Goal: Information Seeking & Learning: Learn about a topic

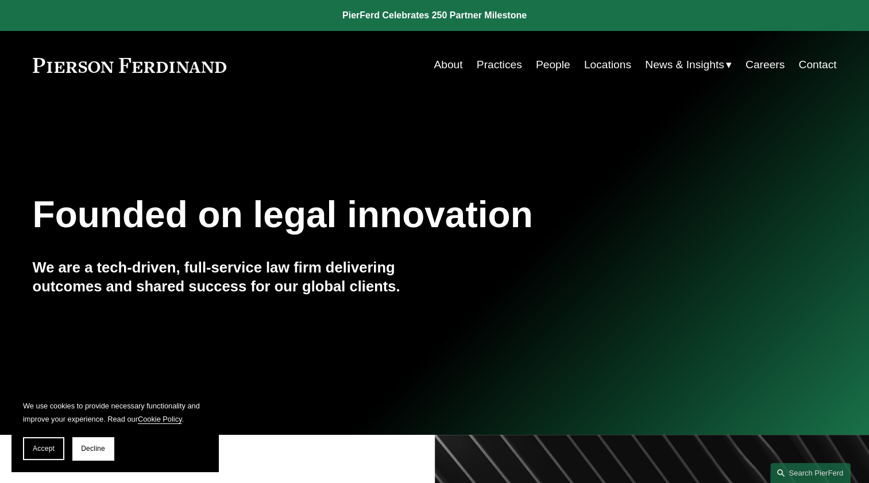
click at [548, 66] on link "People" at bounding box center [553, 65] width 34 height 22
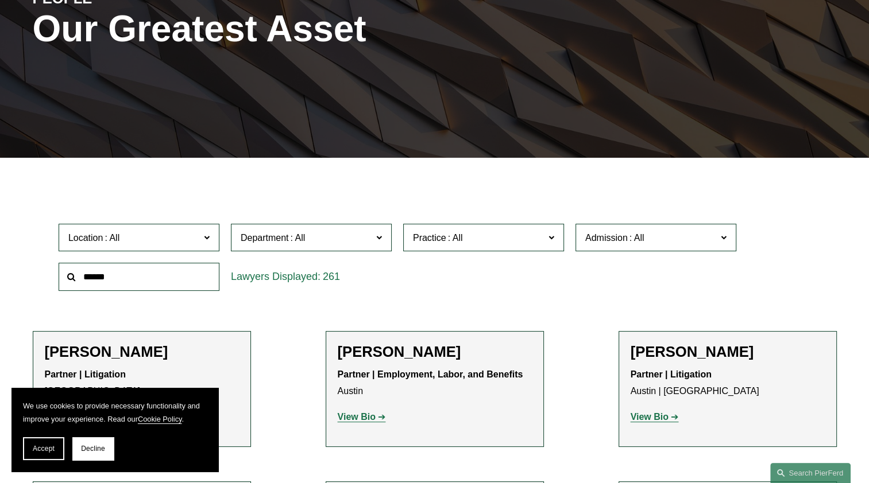
scroll to position [172, 0]
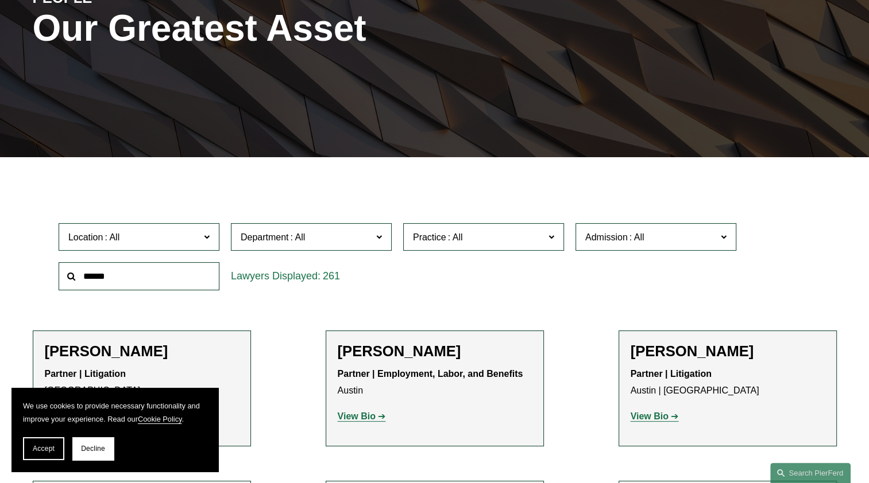
click at [126, 283] on input "text" at bounding box center [139, 276] width 161 height 28
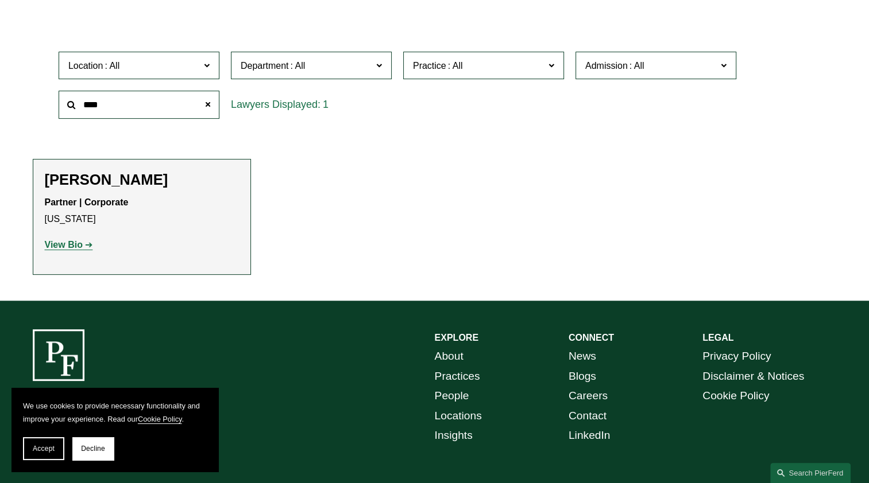
scroll to position [345, 0]
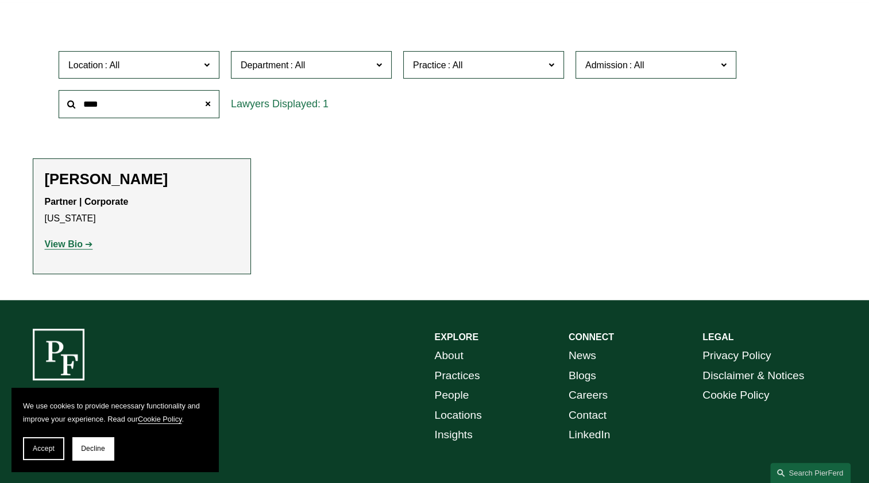
type input "****"
click at [67, 249] on strong "View Bio" at bounding box center [64, 244] width 38 height 10
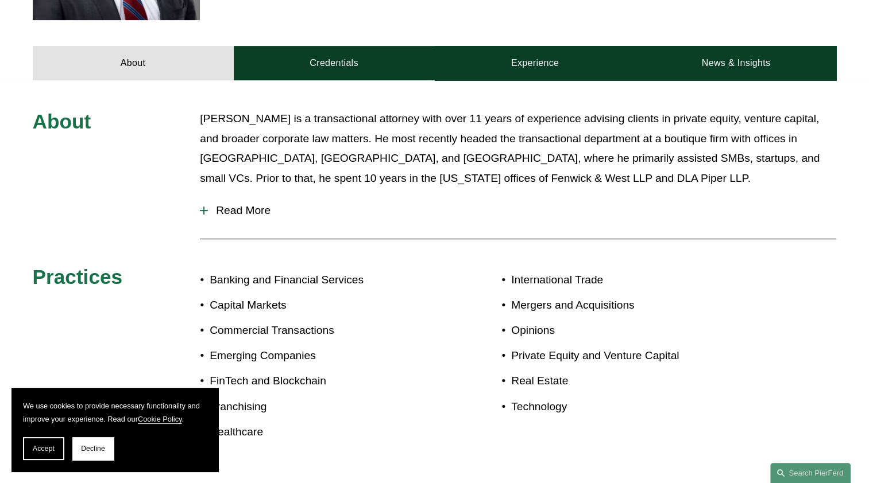
scroll to position [574, 0]
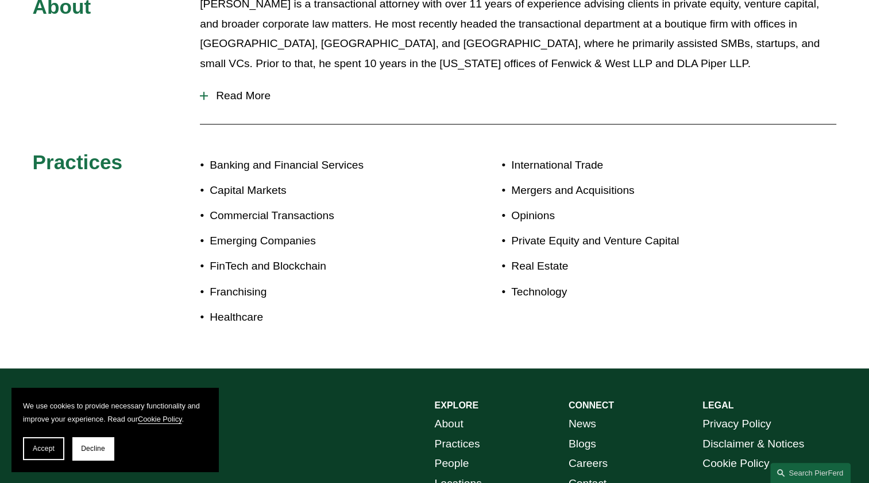
click at [204, 96] on div at bounding box center [204, 95] width 8 height 1
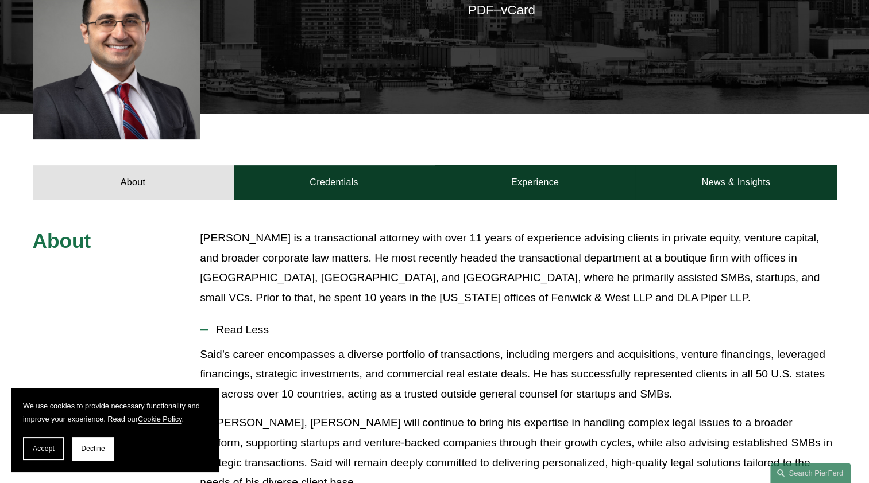
scroll to position [565, 0]
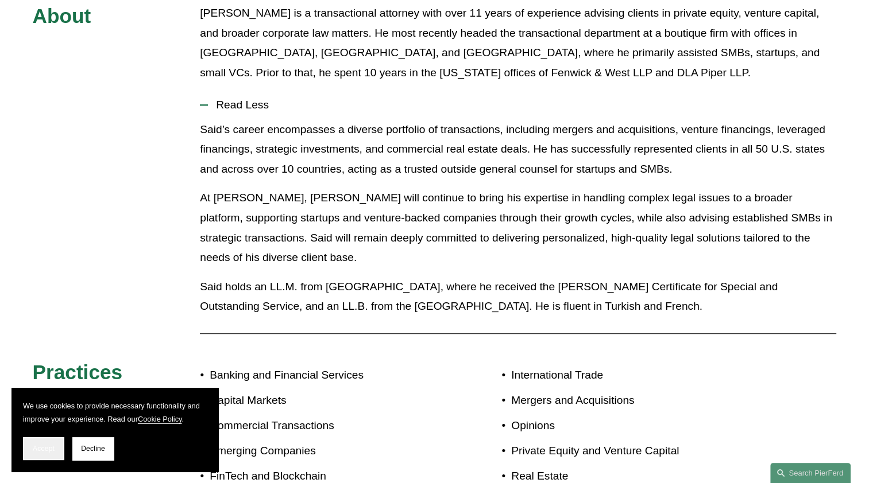
click at [38, 450] on span "Accept" at bounding box center [44, 449] width 22 height 8
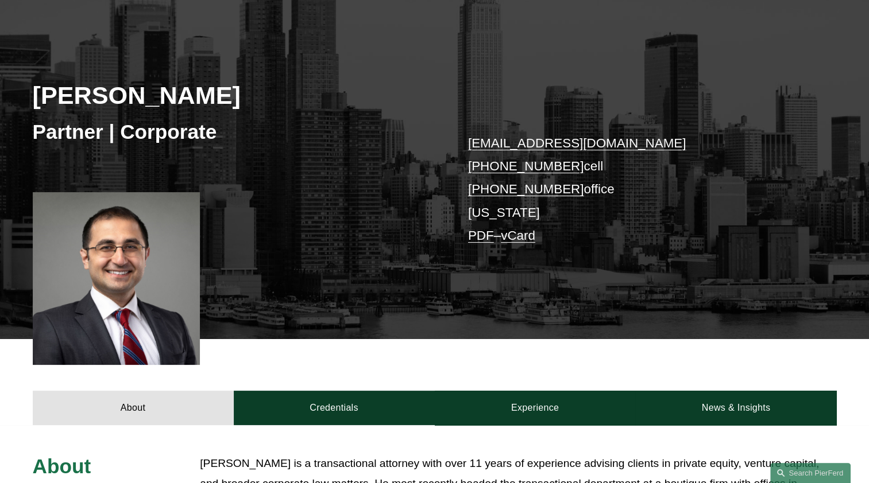
scroll to position [230, 0]
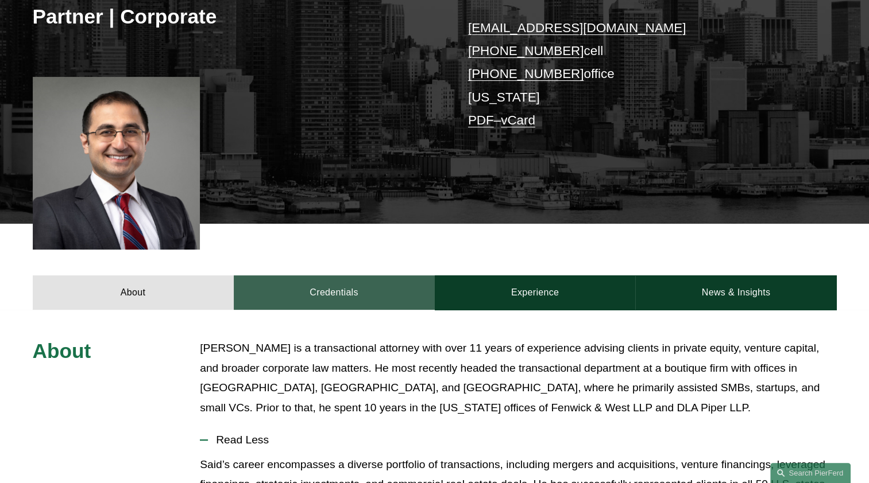
click at [333, 285] on link "Credentials" at bounding box center [334, 293] width 201 height 34
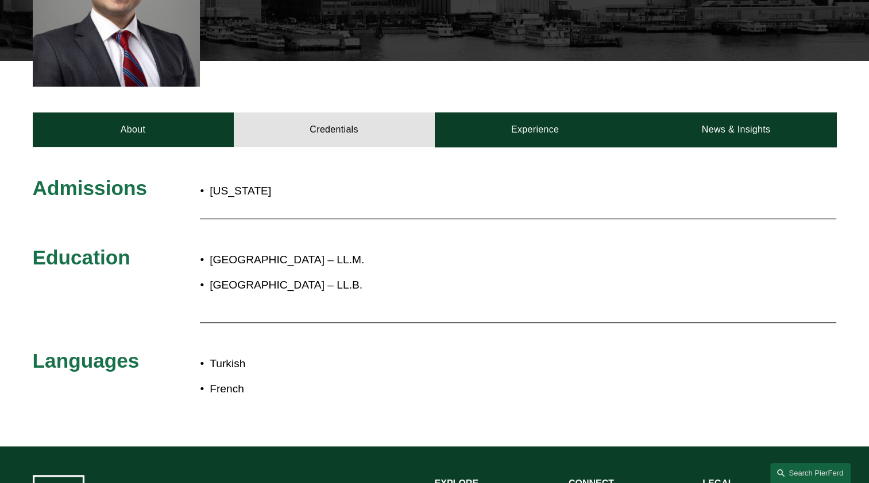
scroll to position [402, 0]
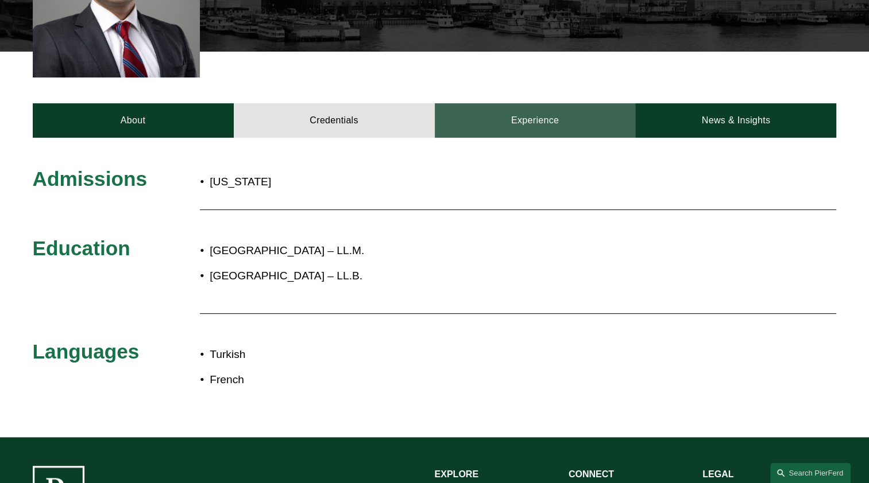
click at [533, 126] on link "Experience" at bounding box center [535, 120] width 201 height 34
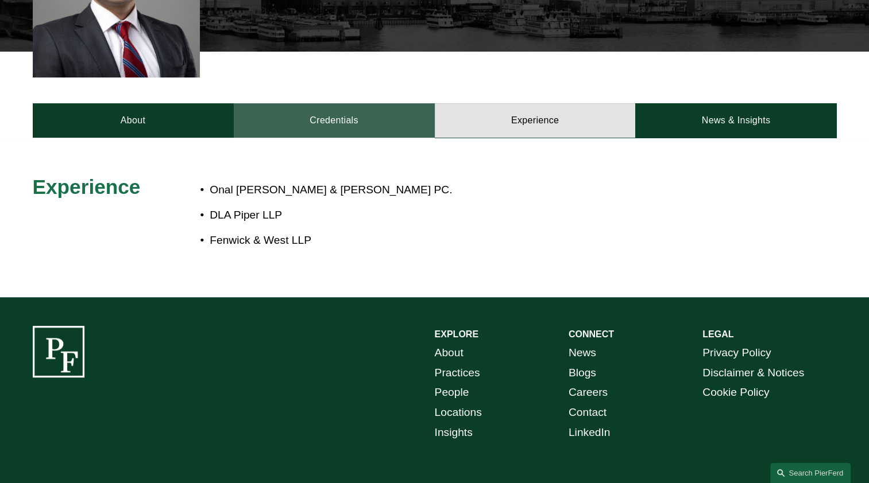
click at [359, 123] on link "Credentials" at bounding box center [334, 120] width 201 height 34
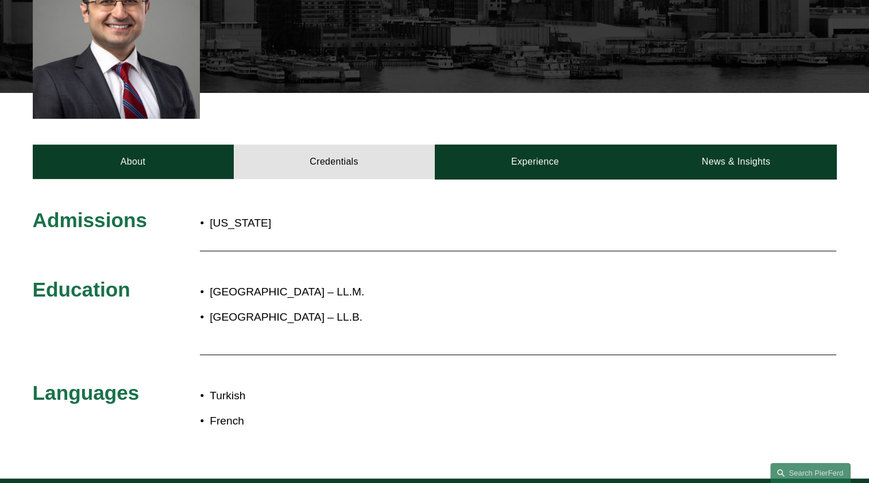
scroll to position [345, 0]
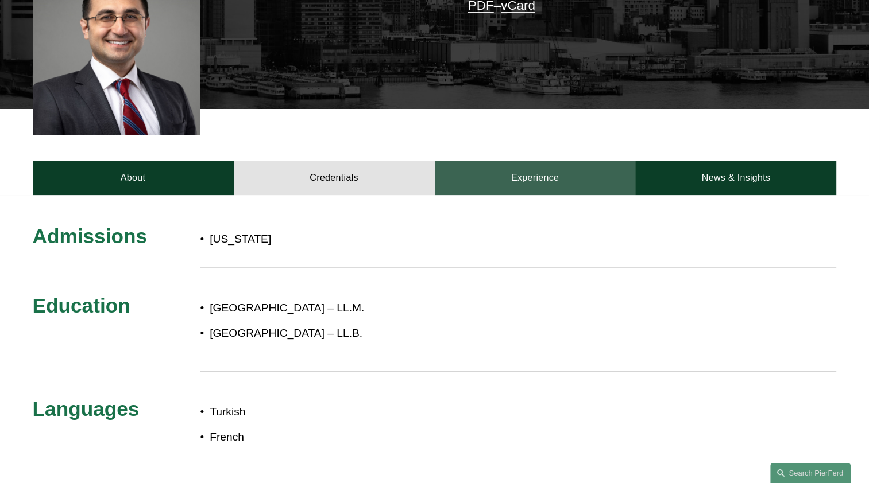
click at [538, 179] on link "Experience" at bounding box center [535, 178] width 201 height 34
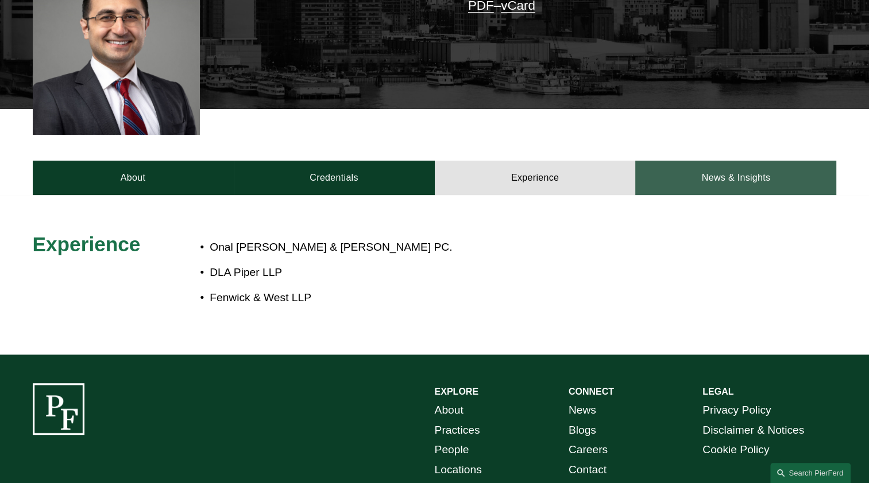
click at [753, 173] on link "News & Insights" at bounding box center [735, 178] width 201 height 34
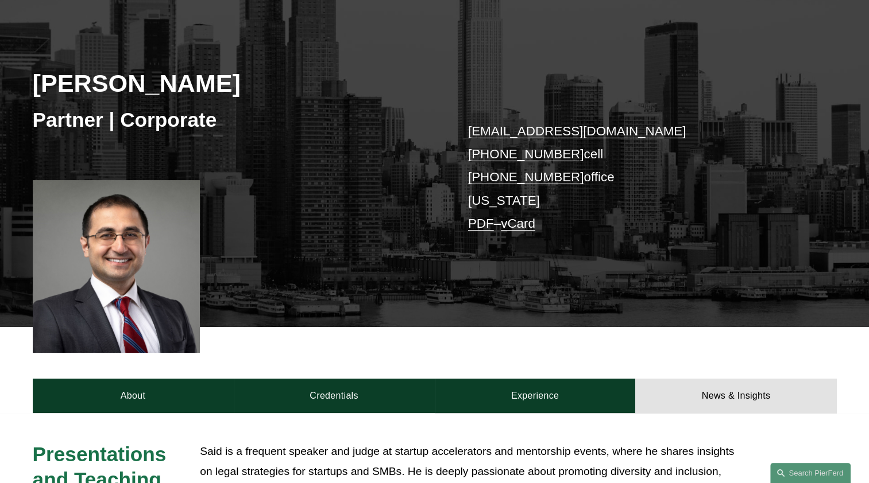
scroll to position [0, 0]
